Goal: Find specific page/section: Find specific page/section

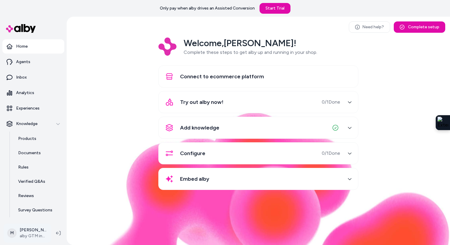
click at [28, 235] on html "Only pay when alby drives an Assisted Conversion Start Trial Home Agents Inbox …" at bounding box center [225, 122] width 450 height 245
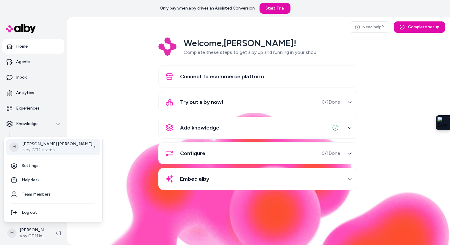
click at [46, 149] on p "alby GTM internal" at bounding box center [57, 150] width 70 height 6
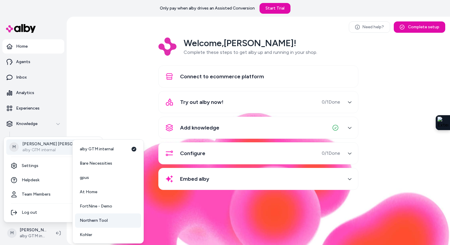
click at [99, 221] on span "Northern Tool" at bounding box center [94, 220] width 28 height 6
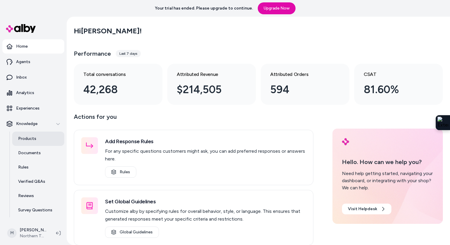
click at [26, 144] on link "Products" at bounding box center [38, 138] width 52 height 14
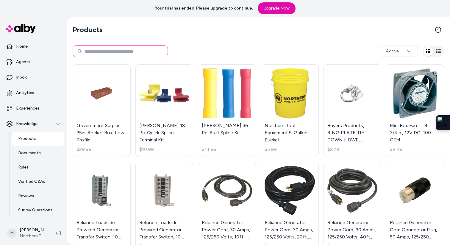
click at [115, 54] on input at bounding box center [120, 51] width 95 height 12
type input "*****"
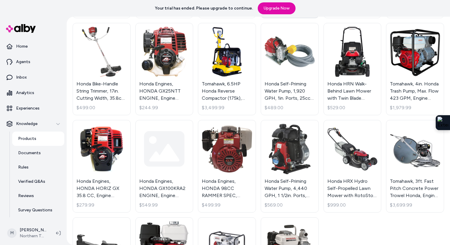
scroll to position [444, 0]
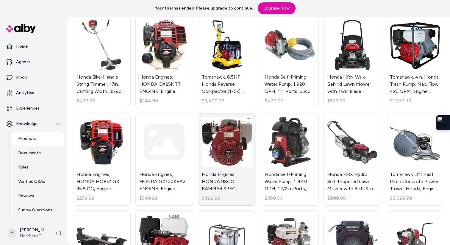
click at [218, 152] on link "Honda Engines, HONDA 98CC RAMMER SPEC, Engine Displacement 98 cc, Engine Type G…" at bounding box center [227, 159] width 58 height 92
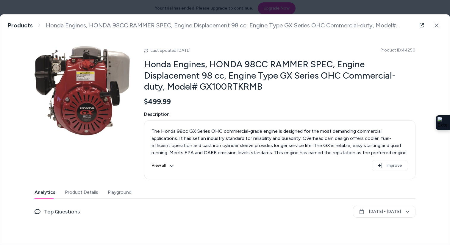
scroll to position [46, 0]
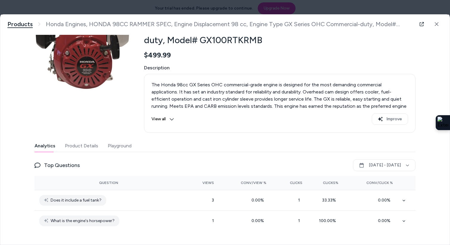
click at [18, 26] on link "Products" at bounding box center [19, 24] width 25 height 7
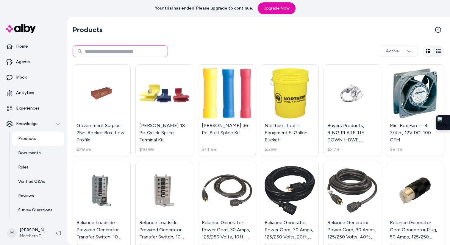
click at [102, 52] on input at bounding box center [120, 51] width 95 height 12
type input "*****"
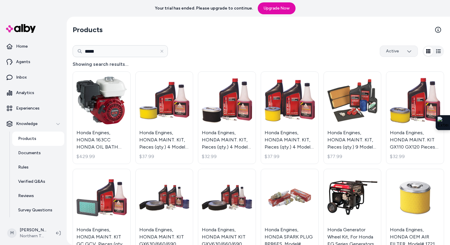
click at [407, 51] on html "Your trial has ended. Please upgrade to continue. Upgrade Now Home Agents Inbox…" at bounding box center [225, 122] width 450 height 245
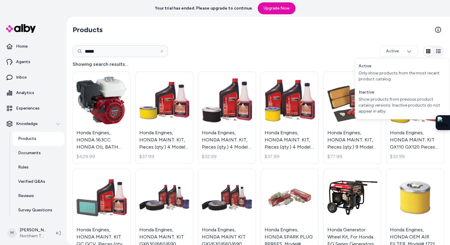
click at [329, 38] on html "Your trial has ended. Please upgrade to continue. Upgrade Now Home Agents Inbox…" at bounding box center [225, 122] width 450 height 245
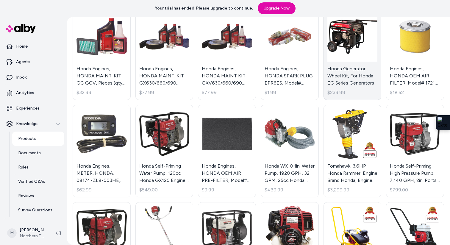
scroll to position [161, 0]
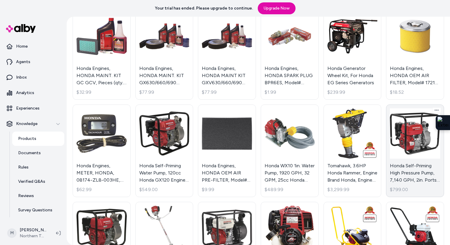
click at [422, 172] on link "Honda Self-Priming High Pressure Pump, 7,140 GPH, 2in. Ports, Honda GX160 Engin…" at bounding box center [415, 150] width 58 height 92
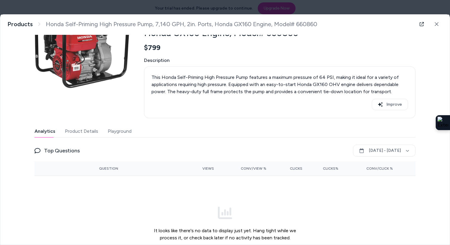
scroll to position [78, 0]
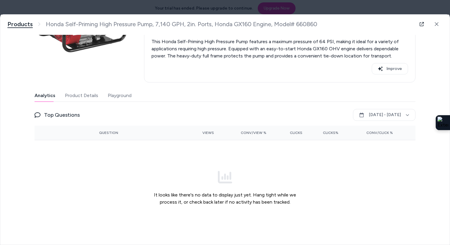
click at [16, 23] on link "Products" at bounding box center [19, 24] width 25 height 7
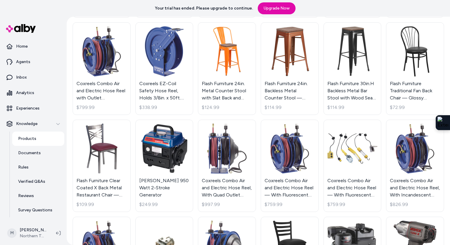
scroll to position [339, 0]
